Goal: Find specific page/section: Find specific page/section

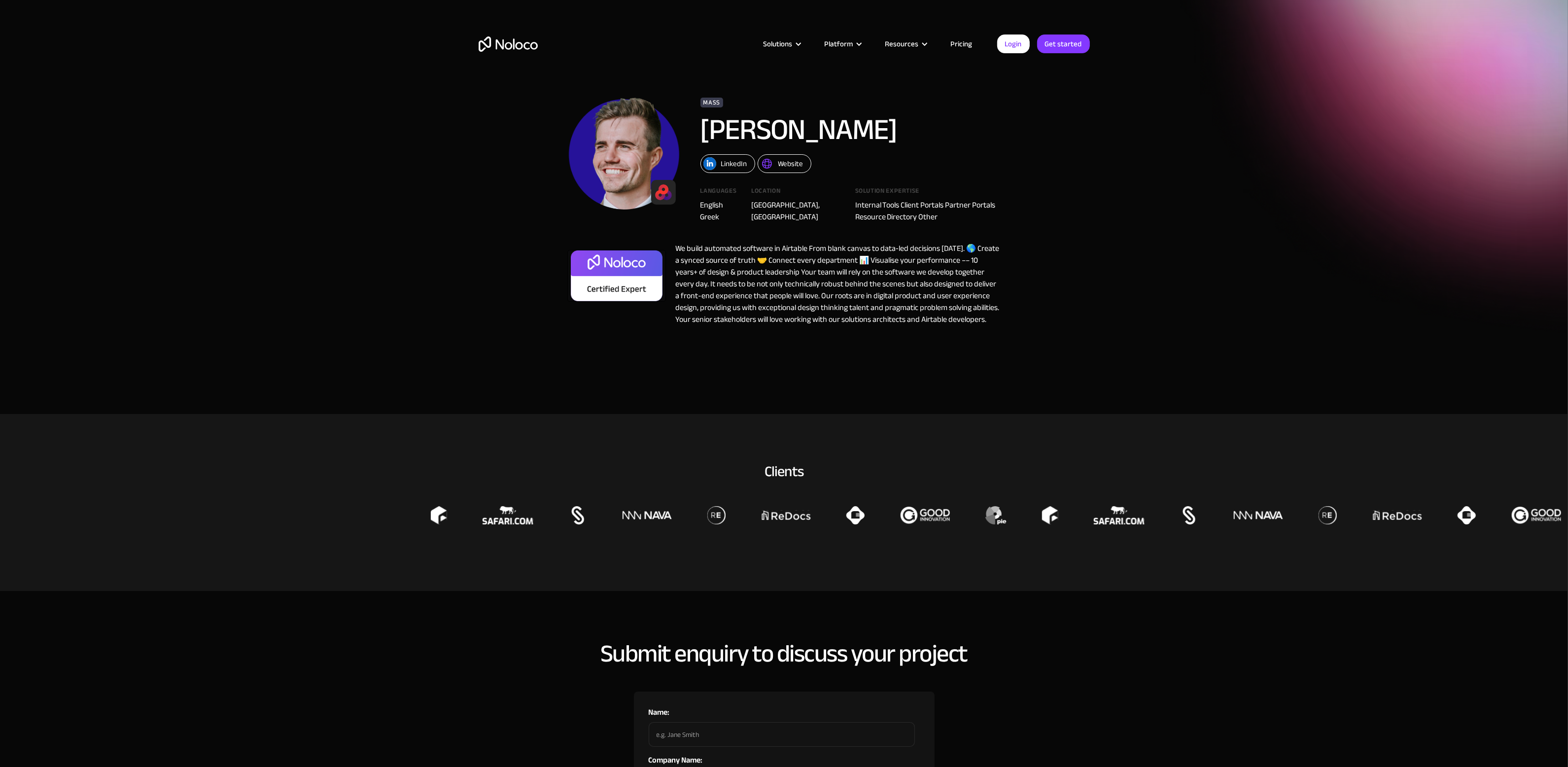
drag, startPoint x: 1063, startPoint y: 164, endPoint x: 1052, endPoint y: 161, distance: 11.4
click at [1063, 163] on div "Mass Russell Bishop LinkedIn Website Languages English Greek Location Sussex, U…" at bounding box center [784, 221] width 631 height 269
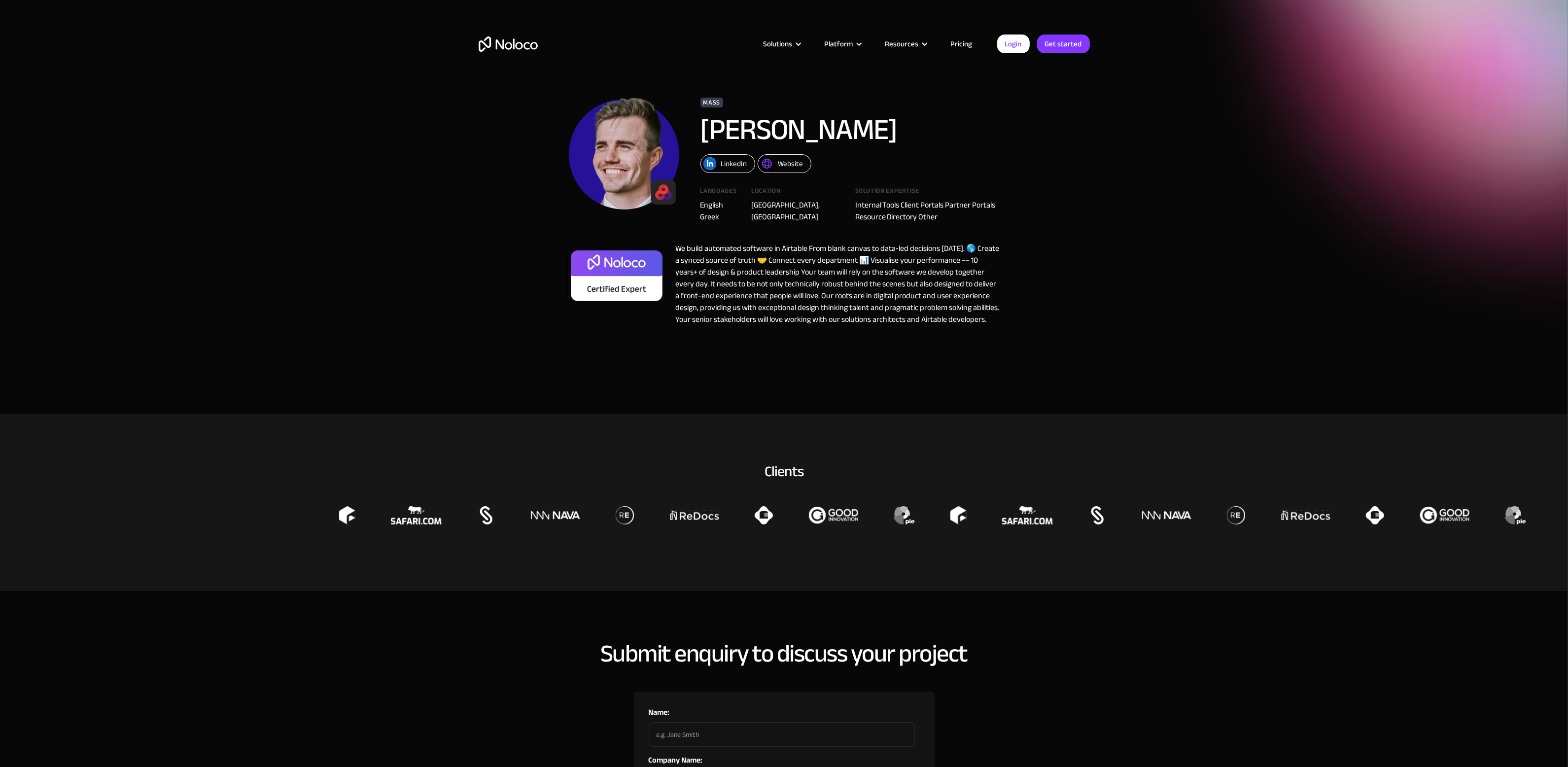
click at [1201, 243] on section "Mass Russell Bishop LinkedIn Website Languages English Greek Location Sussex, U…" at bounding box center [784, 207] width 1568 height 414
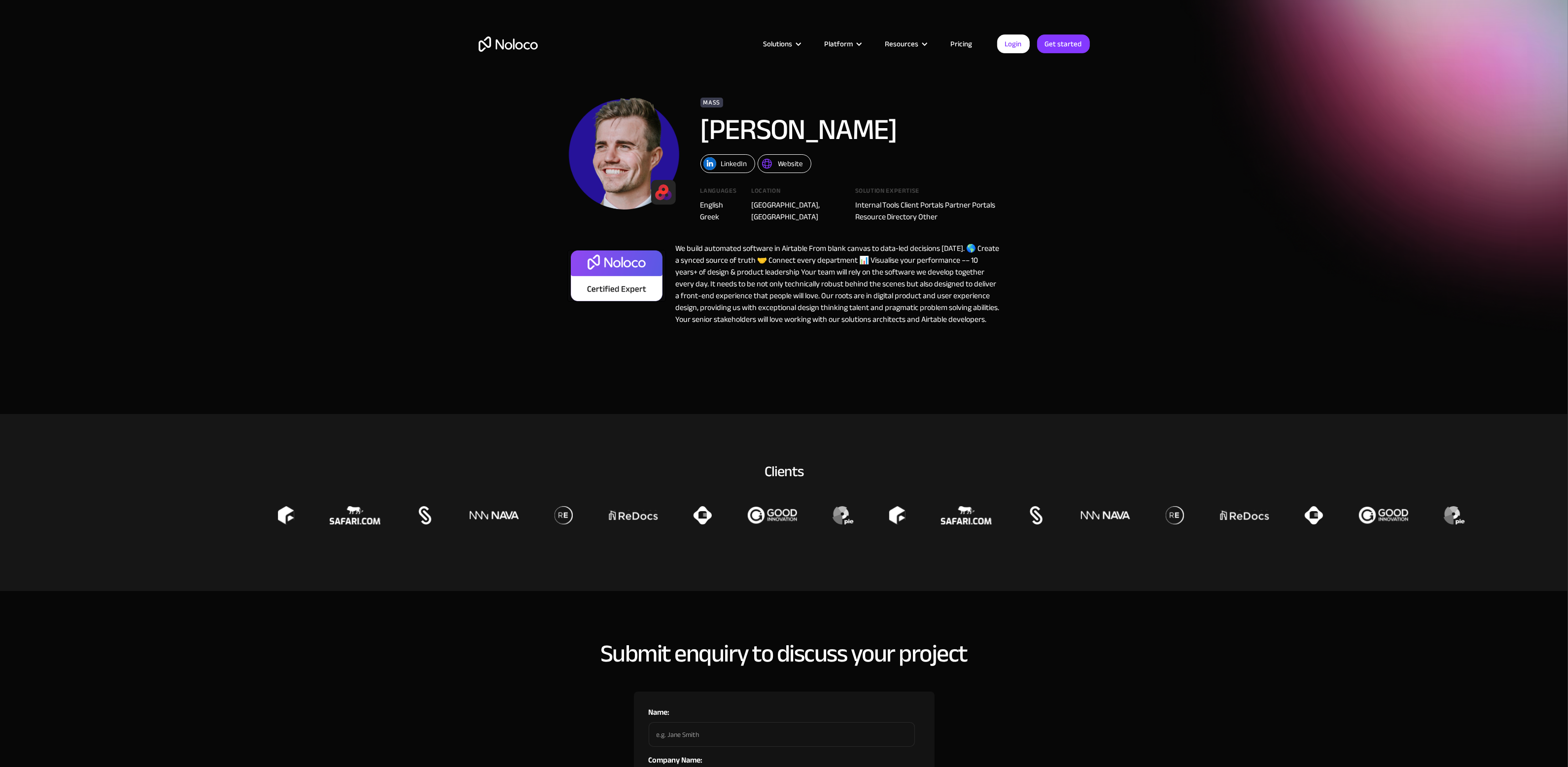
click at [991, 118] on div "Mass Russell Bishop LinkedIn Website Languages English Greek Location Sussex, U…" at bounding box center [851, 159] width 301 height 126
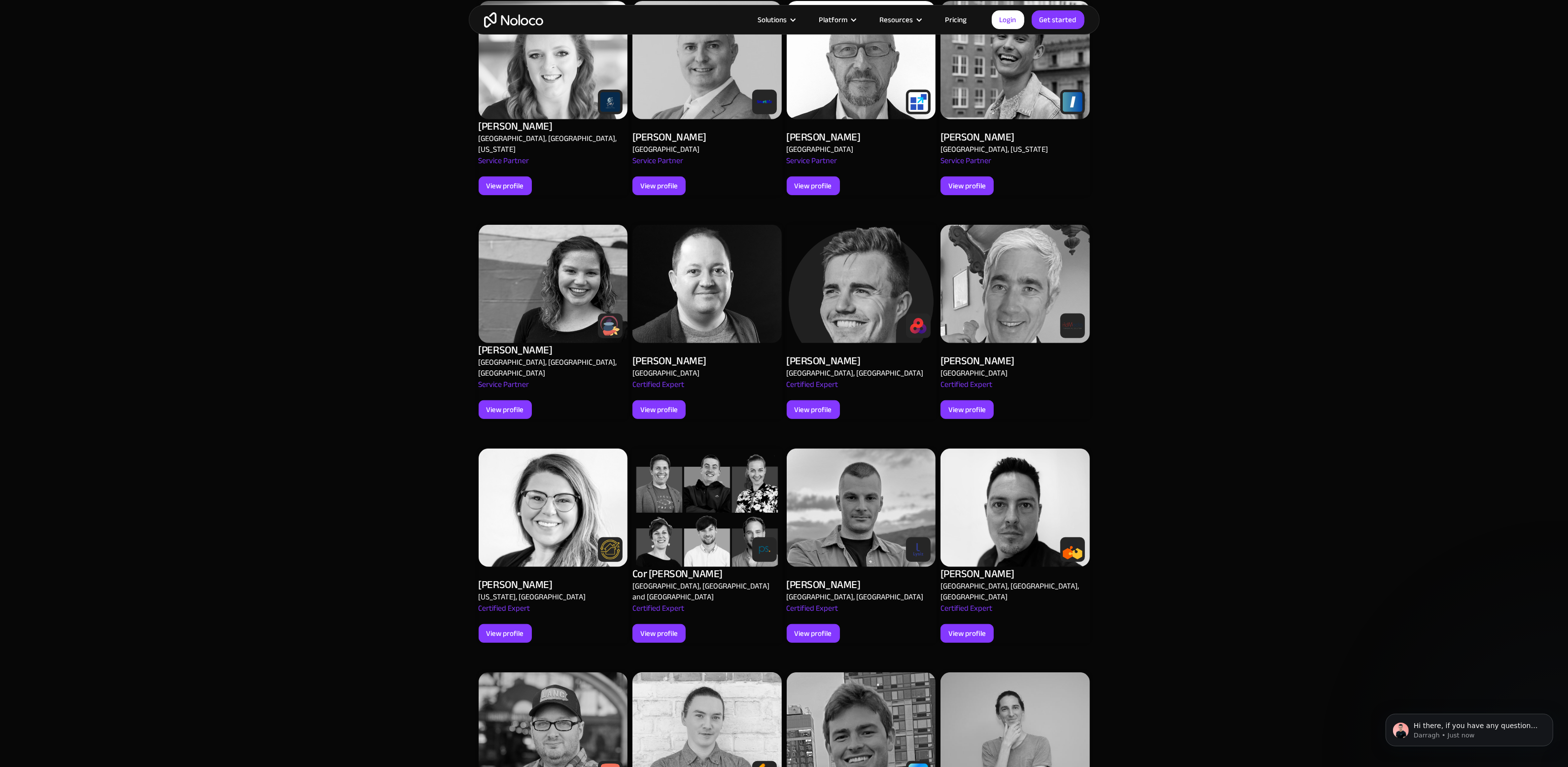
scroll to position [652, 0]
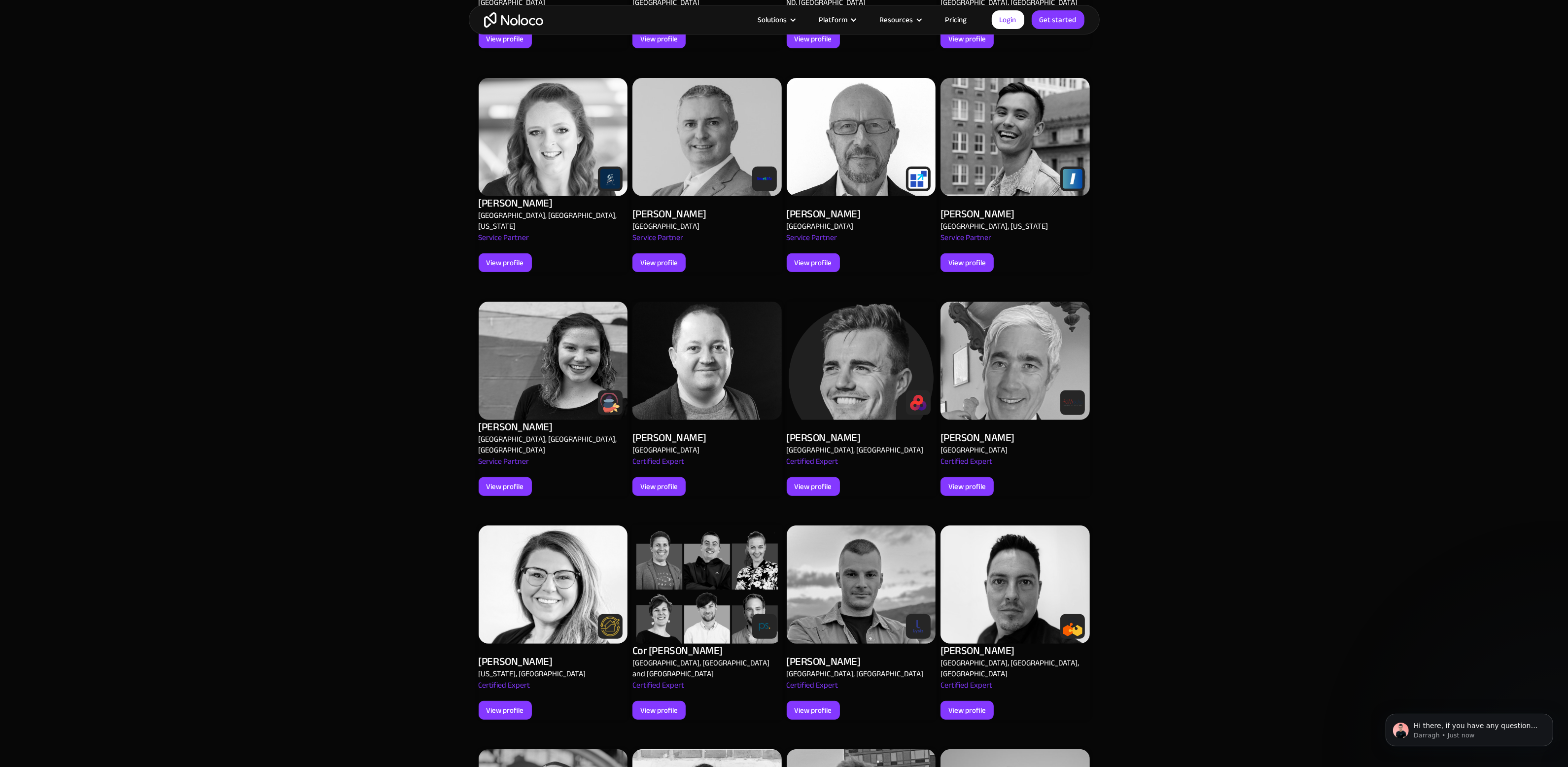
click at [834, 328] on img at bounding box center [862, 361] width 150 height 118
click at [1300, 366] on div "Meet our experts Browse our trusted partners and their expertise to find the be…" at bounding box center [784, 368] width 1568 height 1339
click at [1187, 392] on div "Meet our experts Browse our trusted partners and their expertise to find the be…" at bounding box center [784, 368] width 1568 height 1339
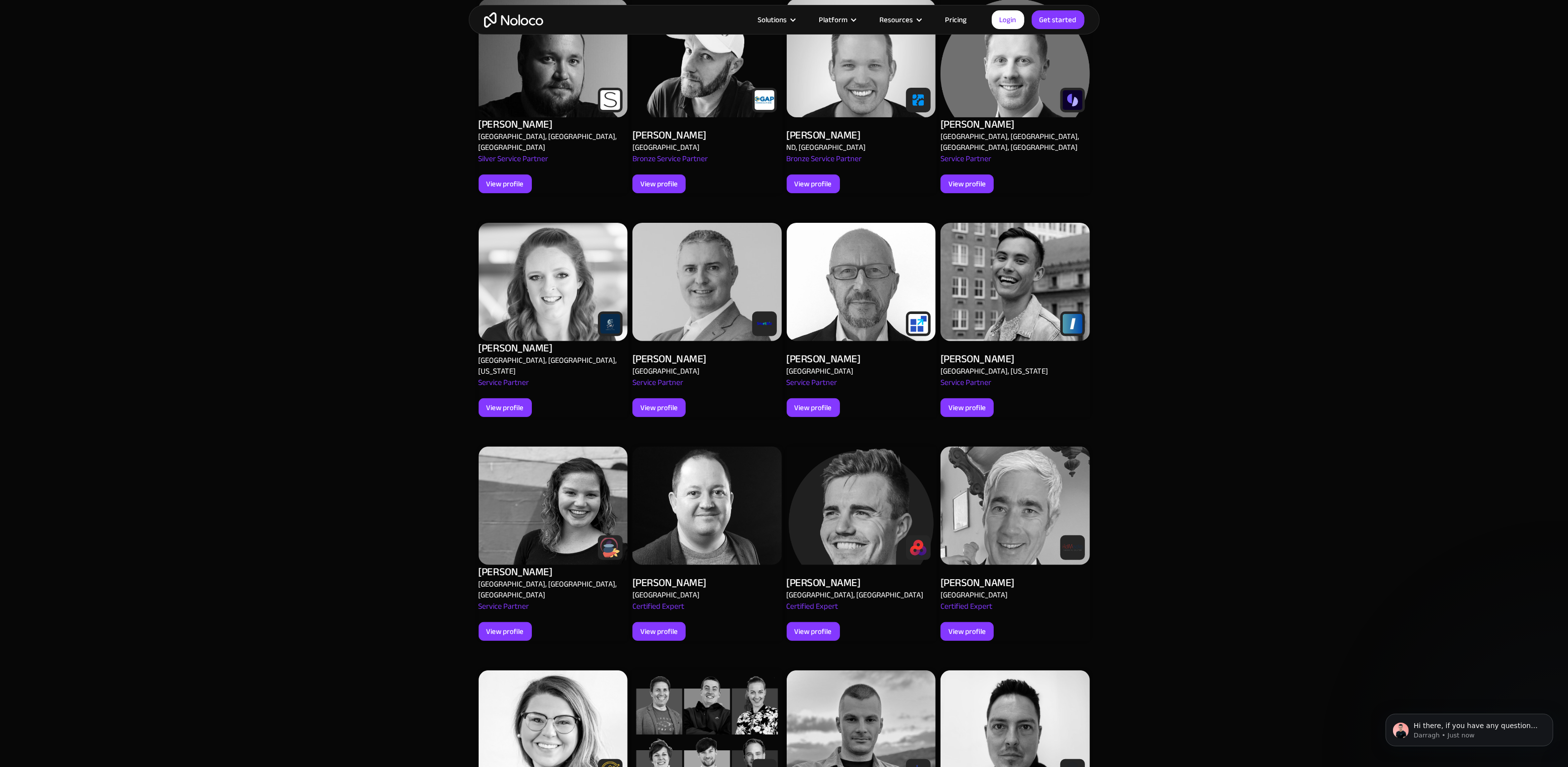
scroll to position [454, 0]
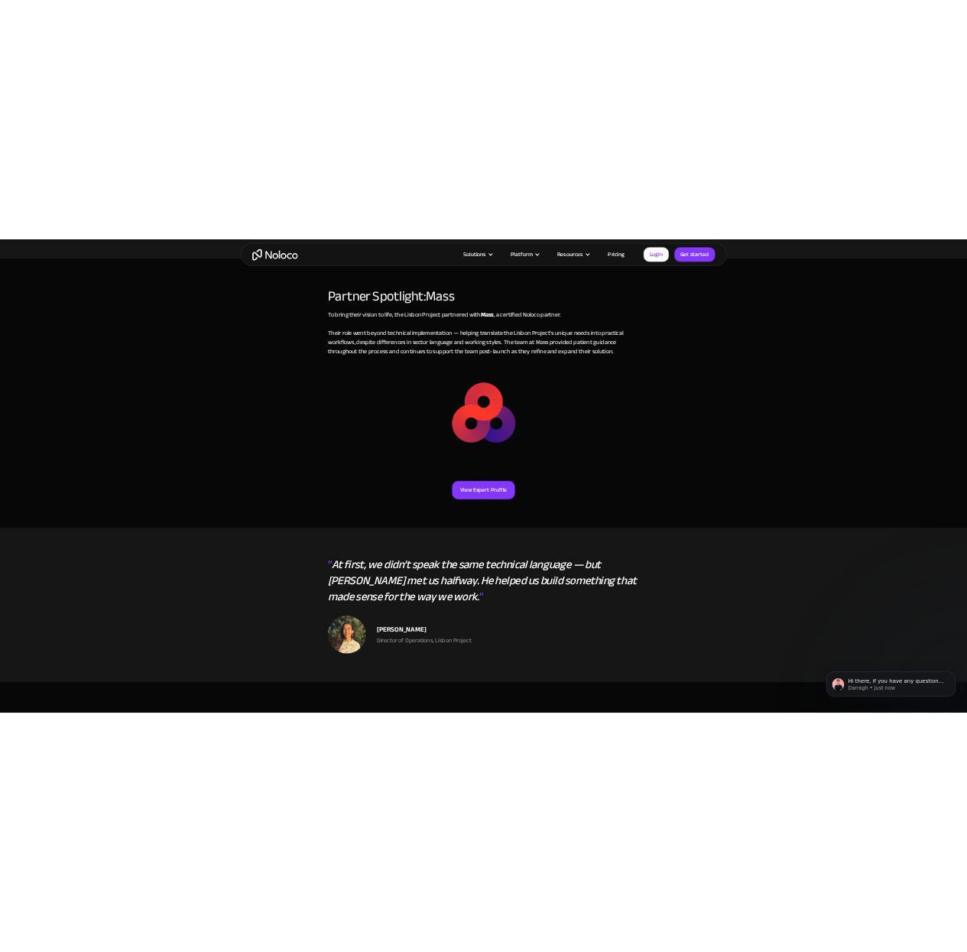
scroll to position [3712, 0]
